Goal: Complete application form

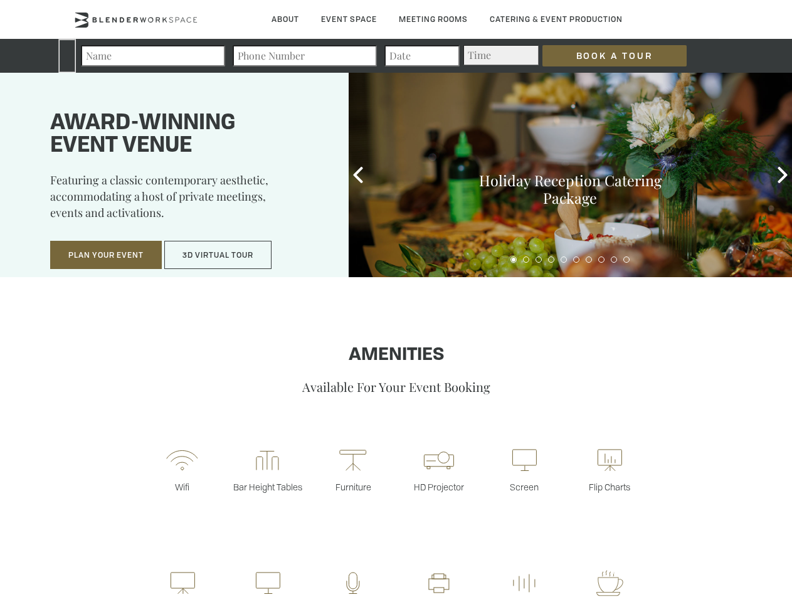
click at [605, 56] on input "Book a Tour" at bounding box center [615, 55] width 144 height 21
click at [106, 255] on button "Plan Your Event" at bounding box center [106, 255] width 112 height 29
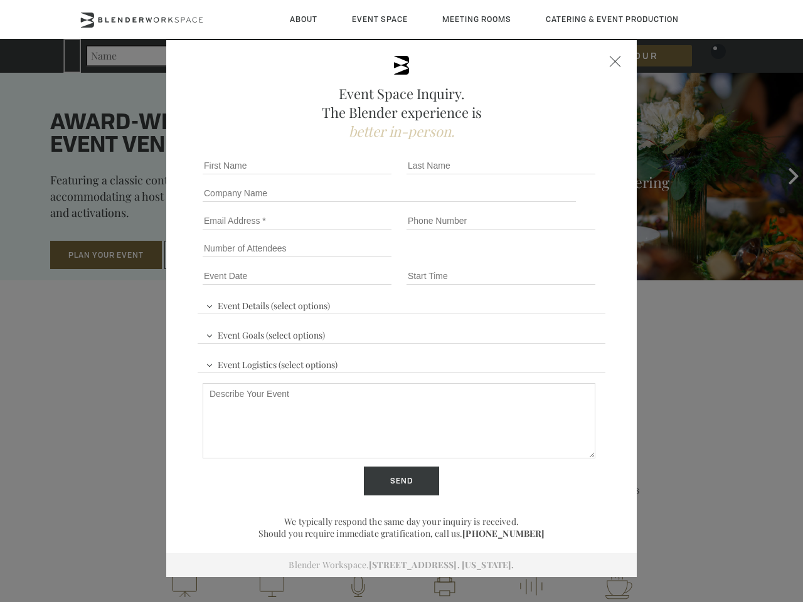
click at [218, 255] on input "Number of Attendees" at bounding box center [297, 249] width 189 height 18
click at [358, 175] on div "First name *" at bounding box center [300, 166] width 204 height 28
click at [783, 175] on div "Event Space Inquiry. The Blender experience is better in-person. Event Details …" at bounding box center [401, 301] width 803 height 602
click at [514, 260] on fieldset "Number of Attendees Budget Range" at bounding box center [402, 249] width 408 height 28
click at [526, 260] on fieldset "Number of Attendees Budget Range" at bounding box center [402, 249] width 408 height 28
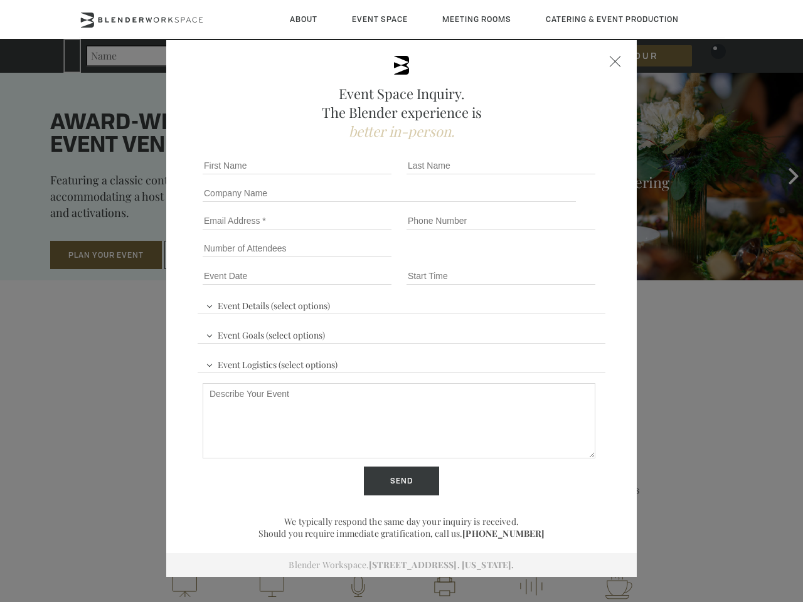
click at [539, 260] on fieldset "Number of Attendees Budget Range" at bounding box center [402, 249] width 408 height 28
click at [551, 260] on fieldset "Number of Attendees Budget Range" at bounding box center [402, 249] width 408 height 28
click at [564, 260] on fieldset "Number of Attendees Budget Range" at bounding box center [402, 249] width 408 height 28
